Goal: Information Seeking & Learning: Learn about a topic

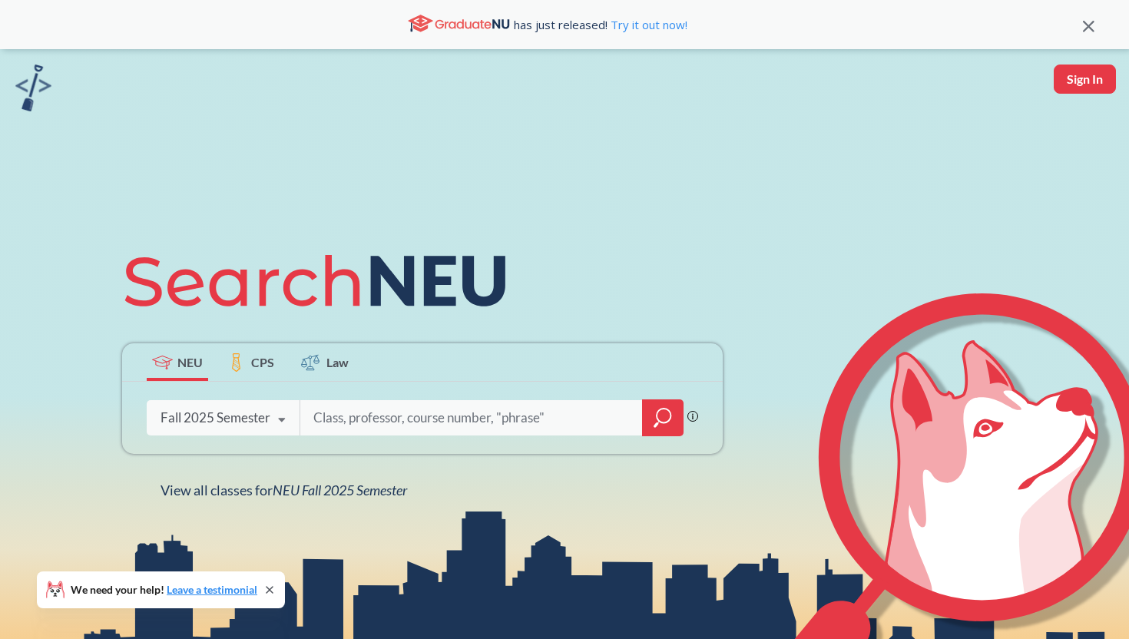
click at [412, 409] on input "search" at bounding box center [471, 418] width 319 height 32
type input "cs 5010"
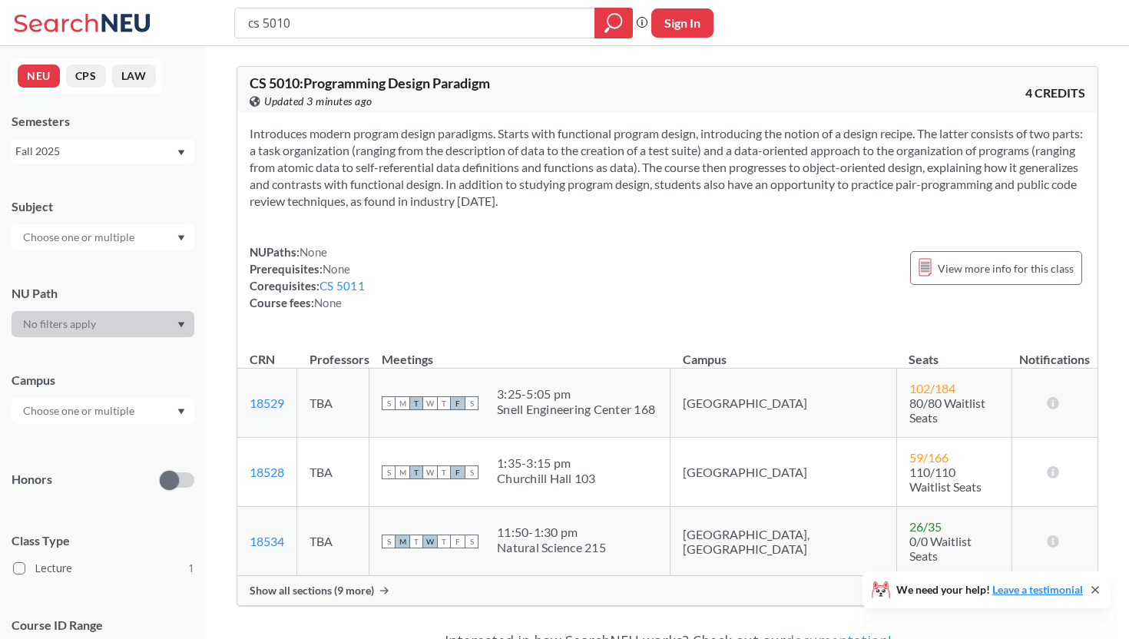
click at [263, 584] on span "Show all sections (9 more)" at bounding box center [312, 591] width 124 height 14
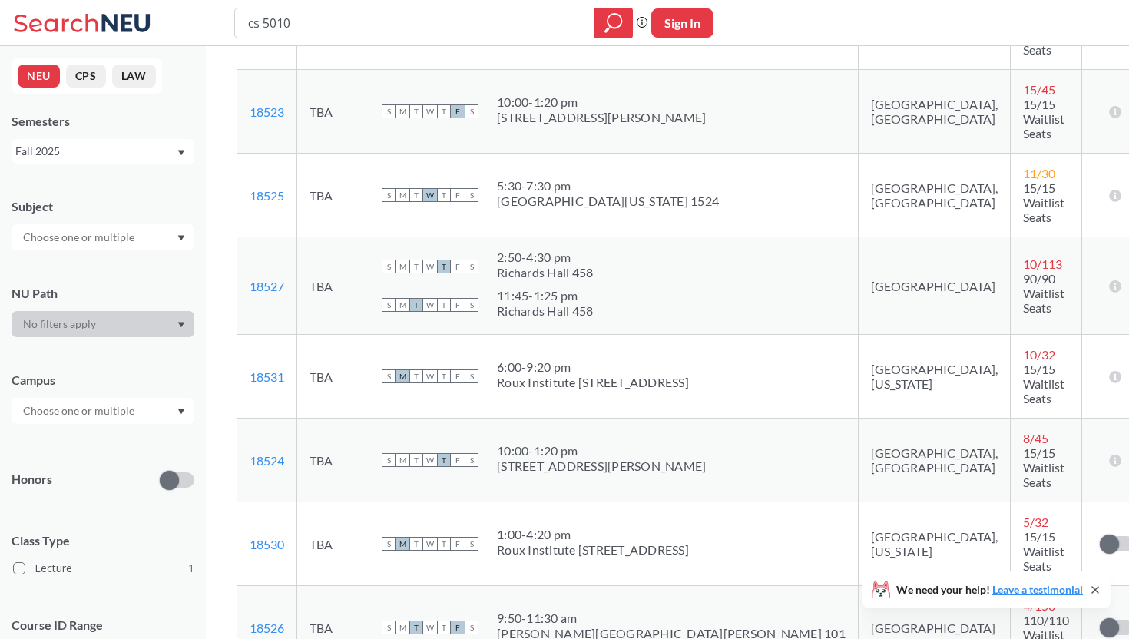
scroll to position [632, 0]
click at [170, 151] on div "Fall 2025" at bounding box center [95, 151] width 160 height 17
click at [131, 205] on div "Fall 2024" at bounding box center [107, 212] width 174 height 17
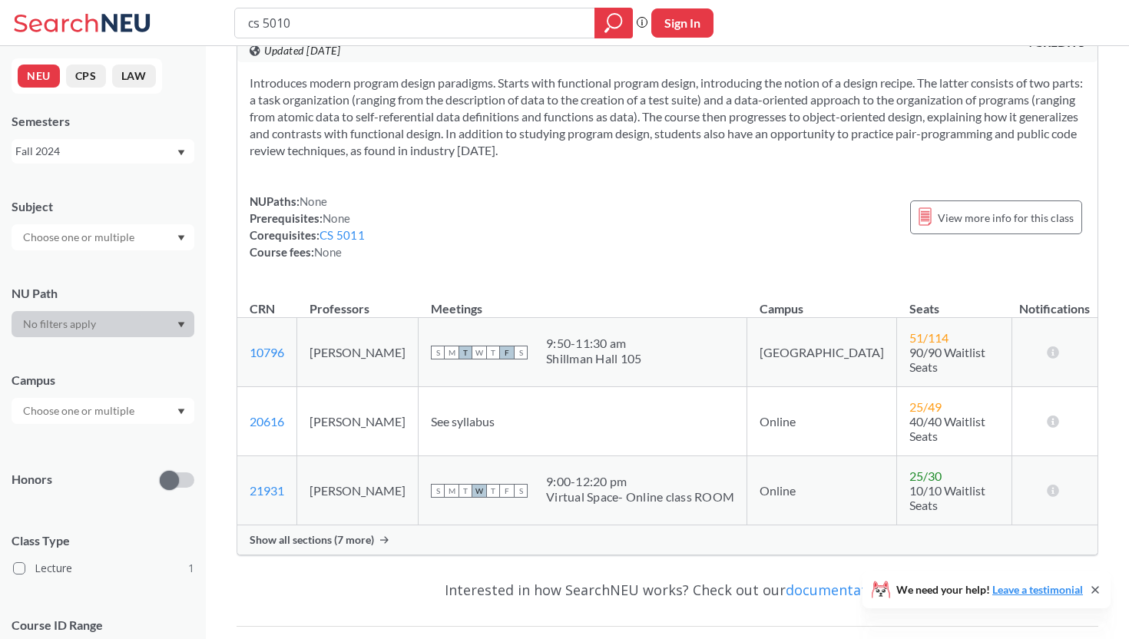
scroll to position [68, 0]
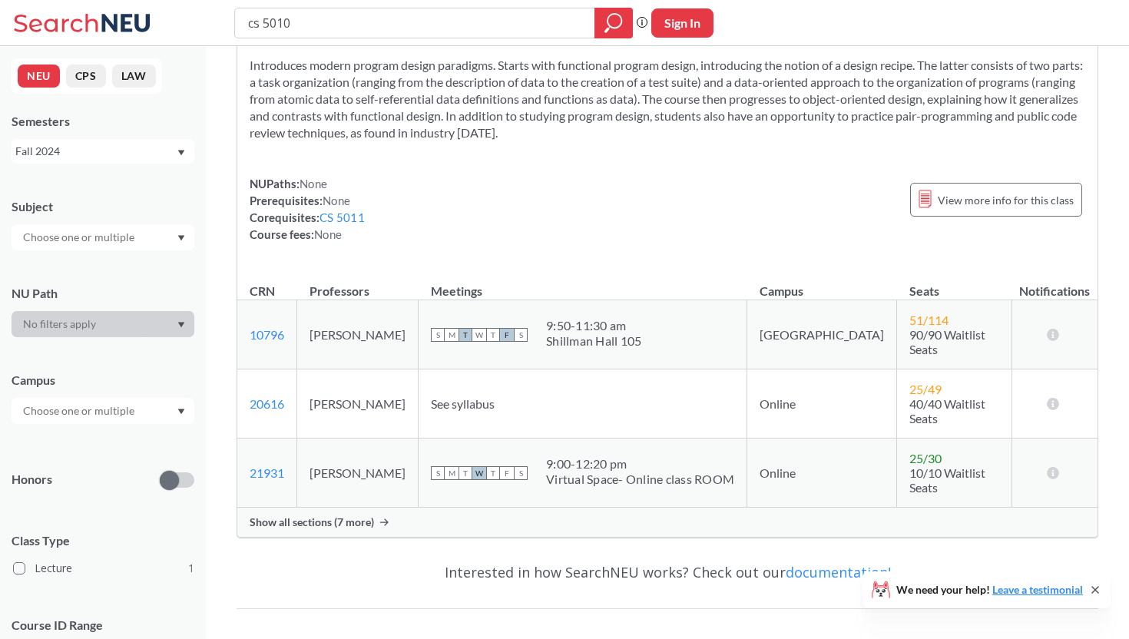
click at [300, 508] on div "Show all sections (7 more)" at bounding box center [667, 522] width 860 height 29
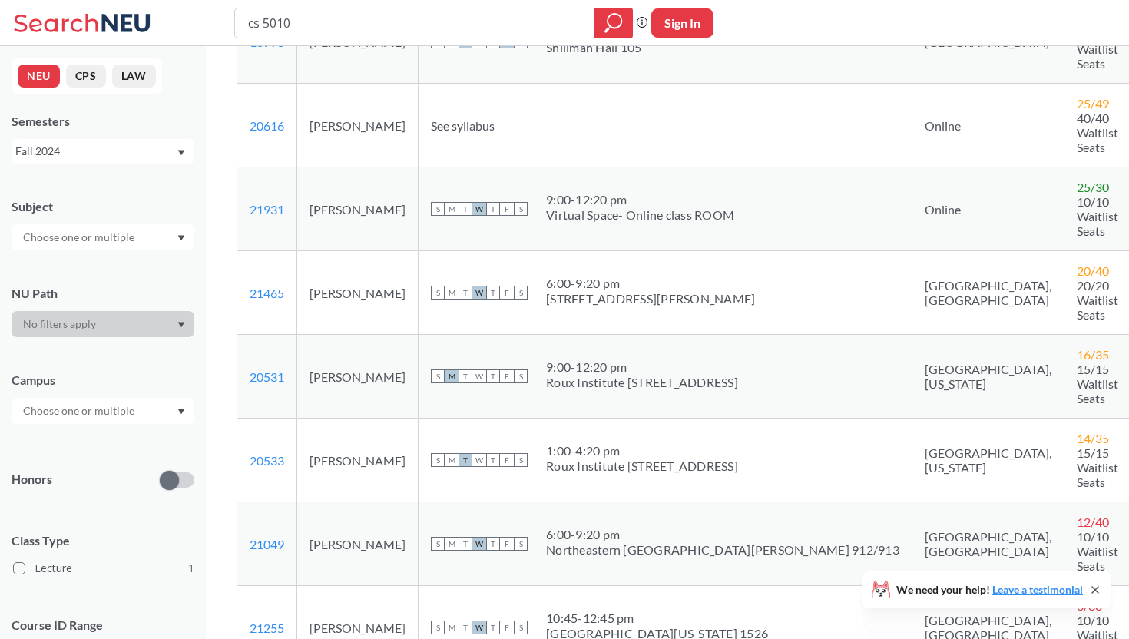
scroll to position [327, 0]
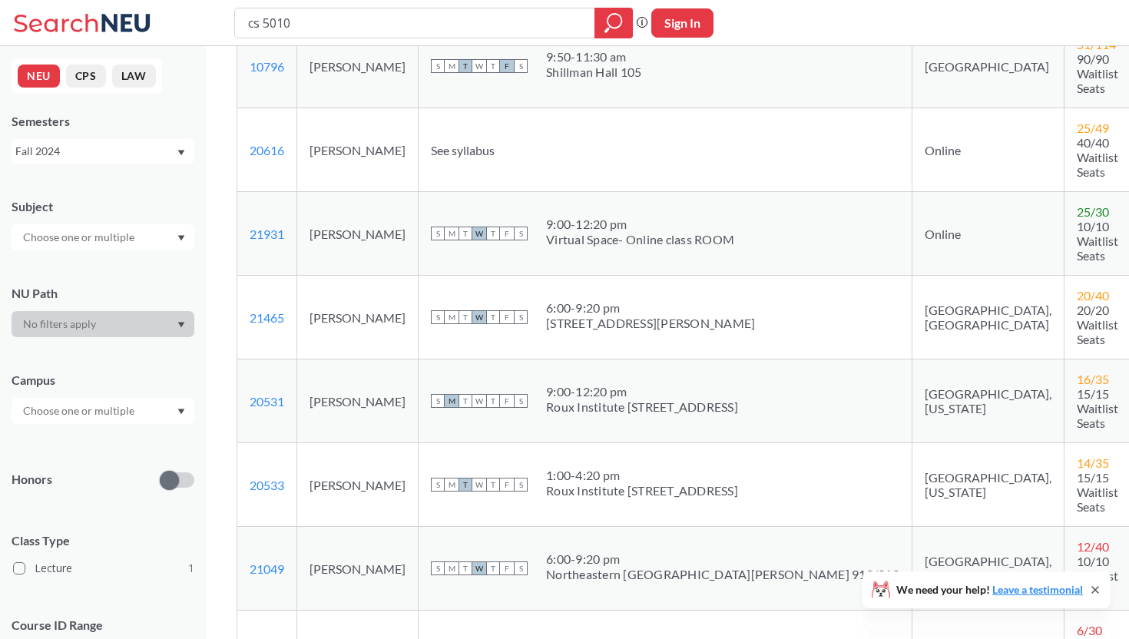
click at [162, 156] on div "Fall 2024" at bounding box center [95, 151] width 160 height 17
click at [144, 254] on div "Fall 2023" at bounding box center [107, 258] width 174 height 17
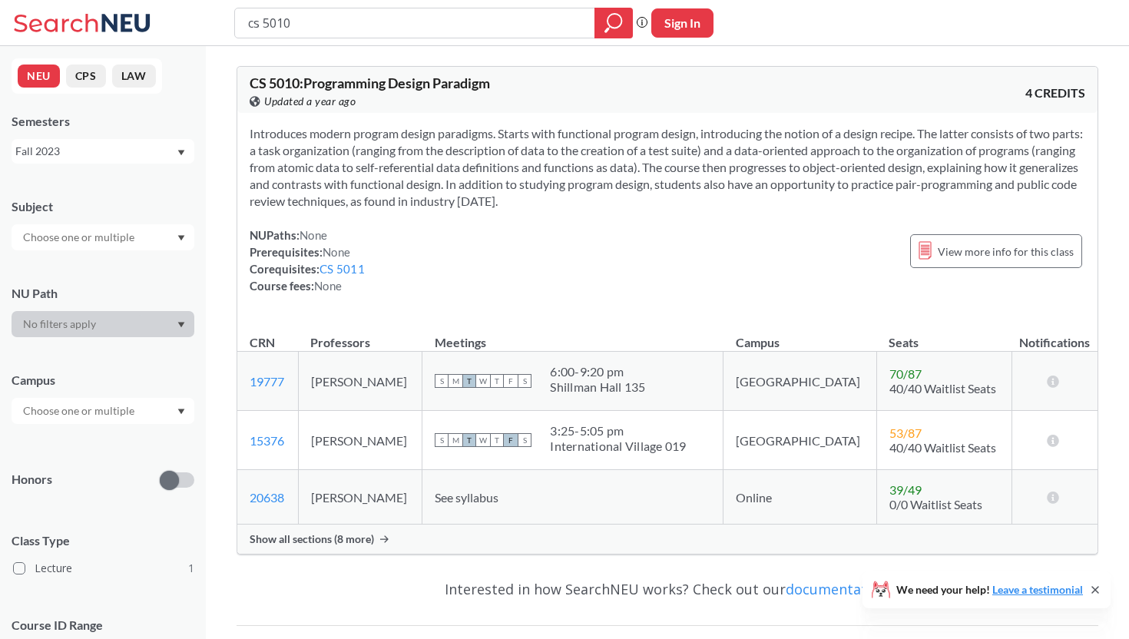
click at [352, 538] on span "Show all sections (8 more)" at bounding box center [312, 539] width 124 height 14
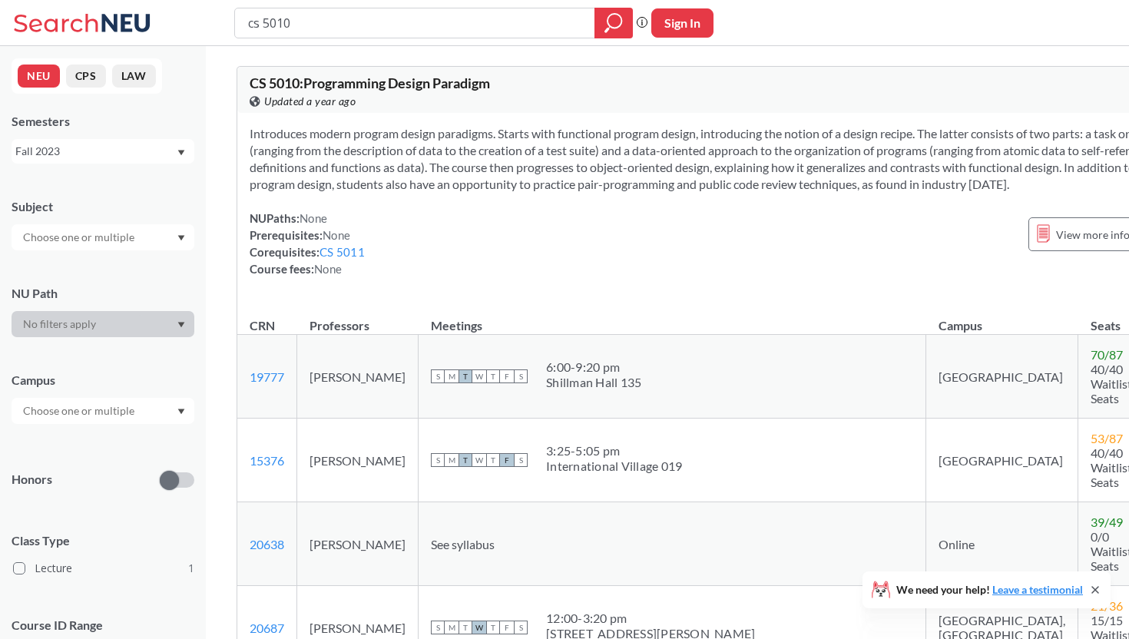
click at [108, 151] on div "Fall 2023" at bounding box center [95, 151] width 160 height 17
click at [108, 188] on div "Fall 2025" at bounding box center [107, 185] width 174 height 17
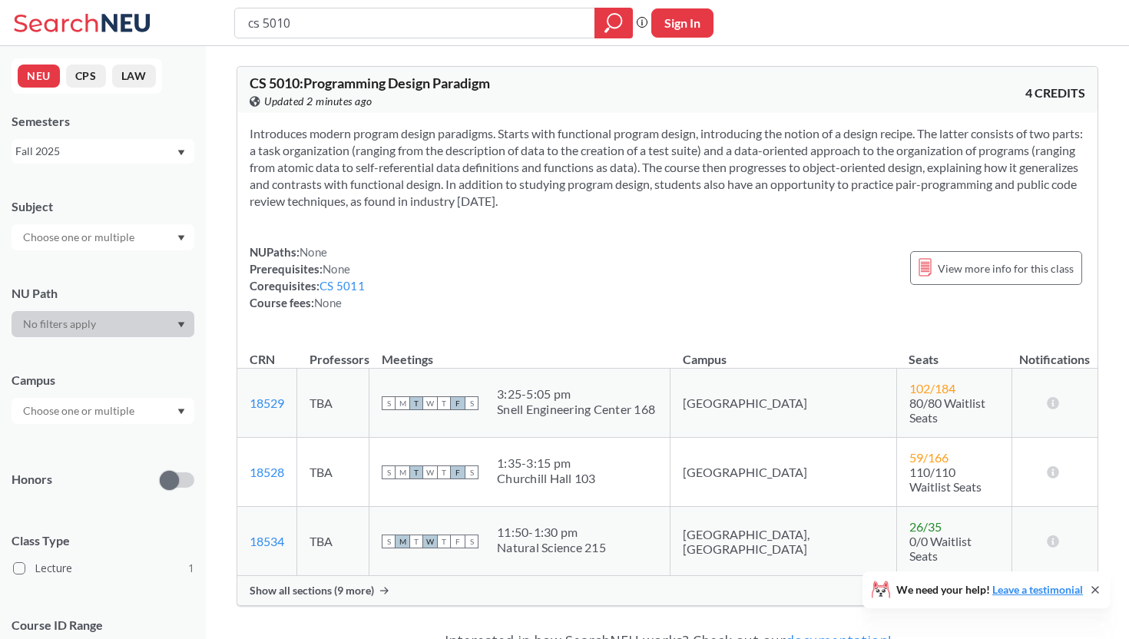
click at [320, 584] on span "Show all sections (9 more)" at bounding box center [312, 591] width 124 height 14
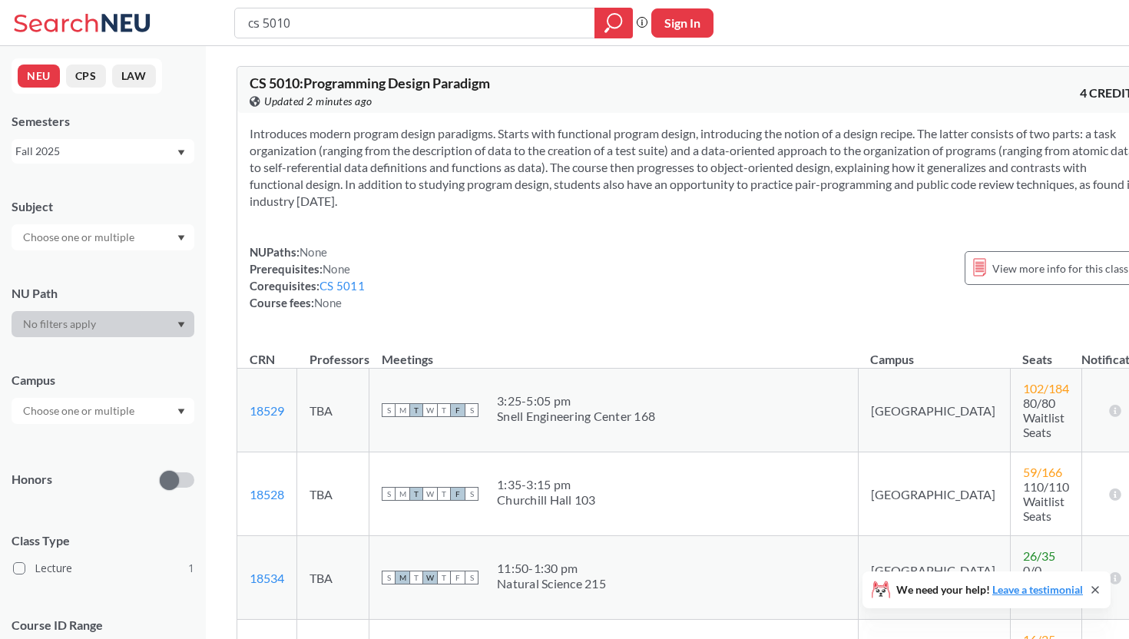
click at [180, 154] on icon "Dropdown arrow" at bounding box center [181, 152] width 7 height 5
click at [149, 225] on div "Spring 2024" at bounding box center [107, 228] width 174 height 17
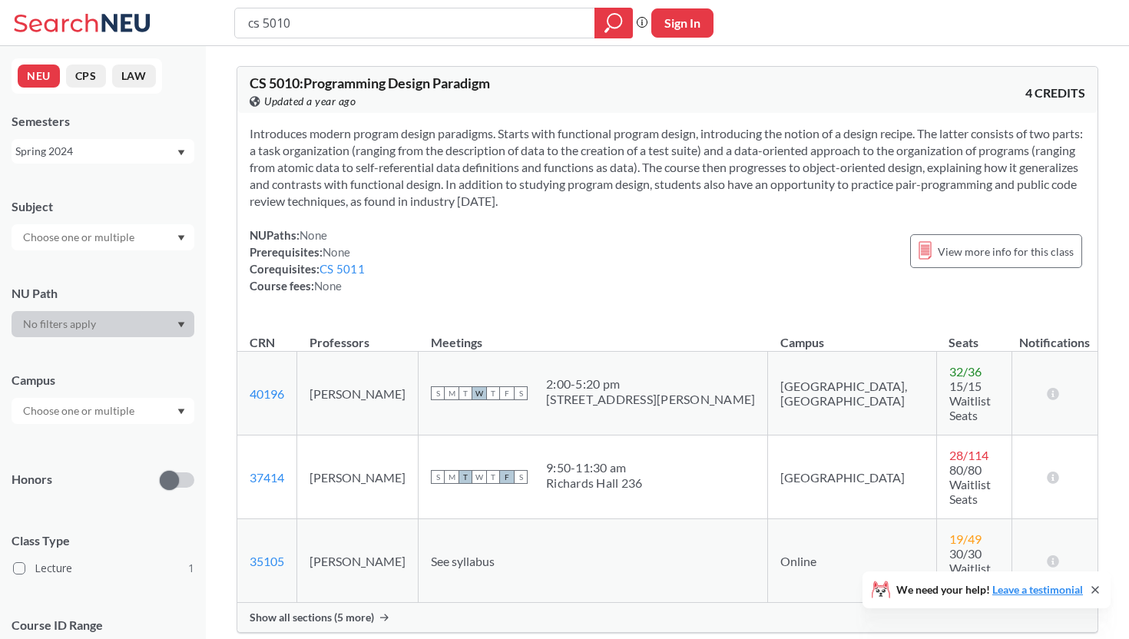
click at [350, 610] on span "Show all sections (5 more)" at bounding box center [312, 617] width 124 height 14
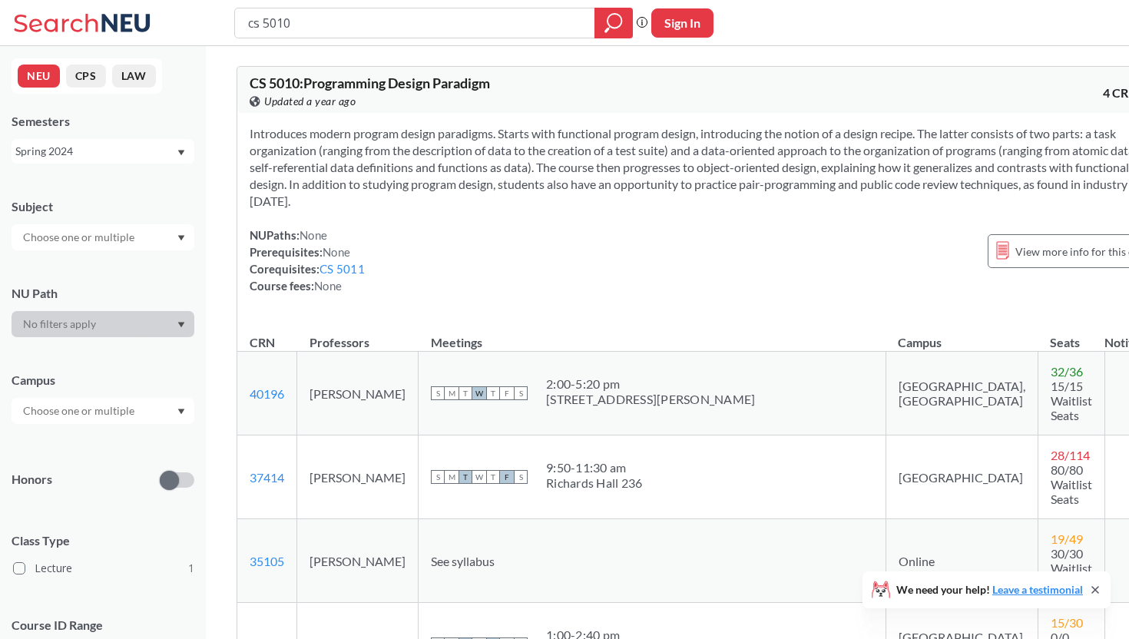
click at [144, 147] on div "Spring 2024" at bounding box center [95, 151] width 160 height 17
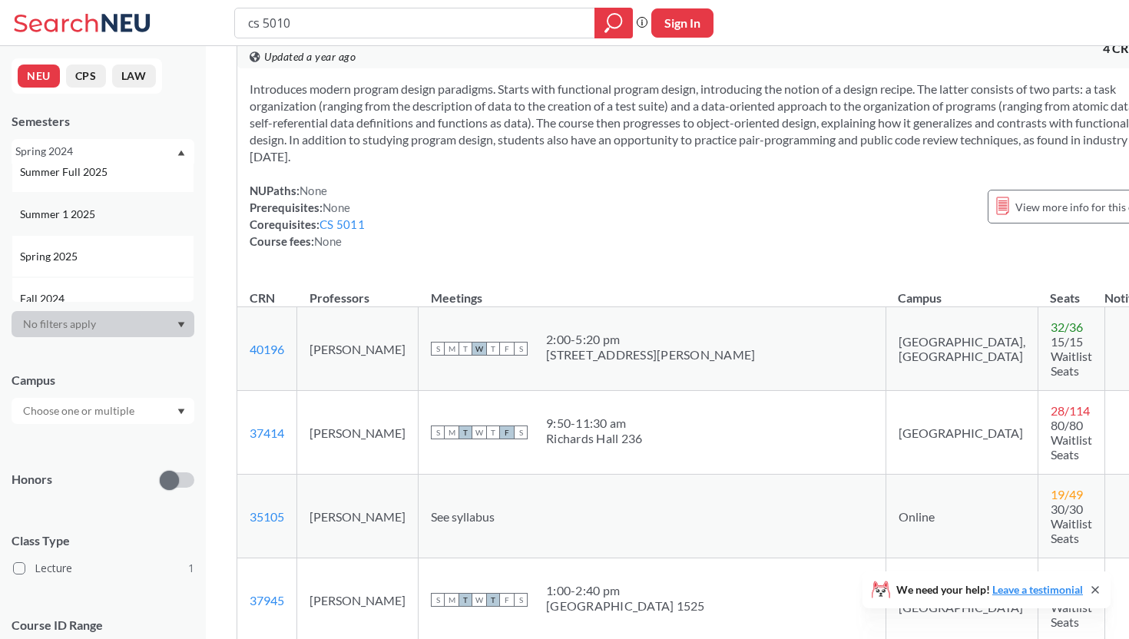
scroll to position [98, 0]
click at [134, 262] on div "Spring 2025" at bounding box center [107, 255] width 174 height 17
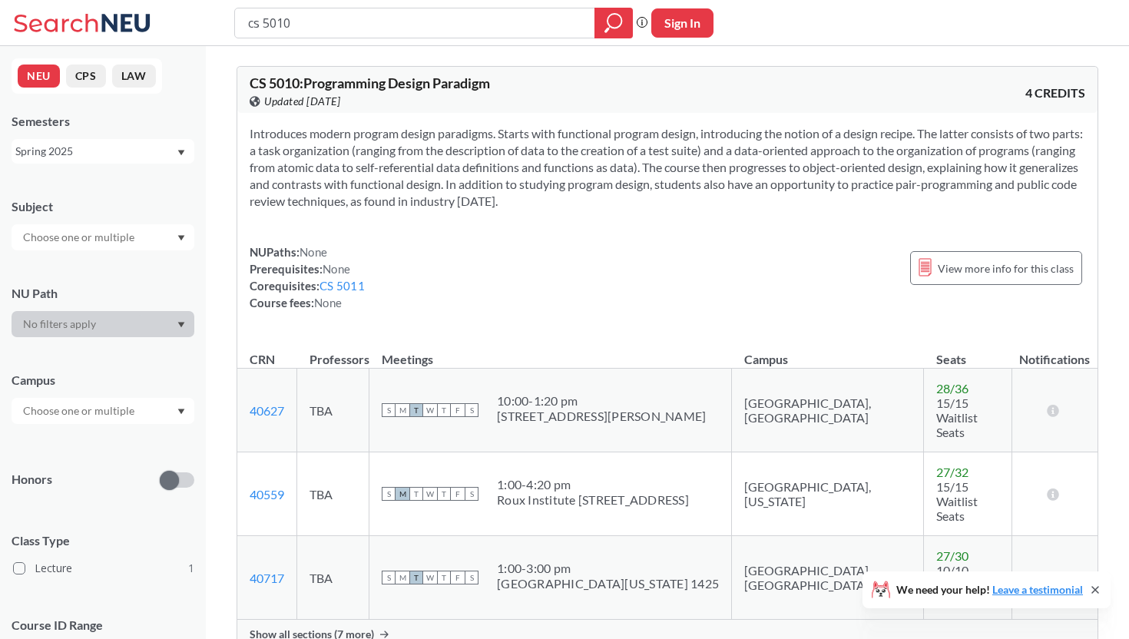
click at [292, 627] on span "Show all sections (7 more)" at bounding box center [312, 634] width 124 height 14
